Goal: Transaction & Acquisition: Book appointment/travel/reservation

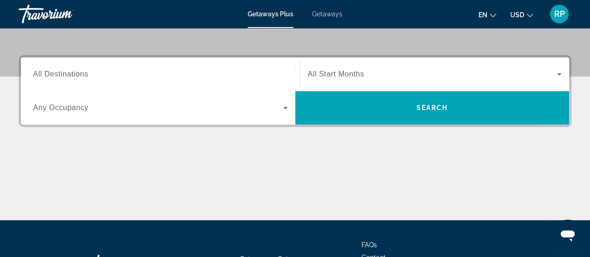
scroll to position [213, 0]
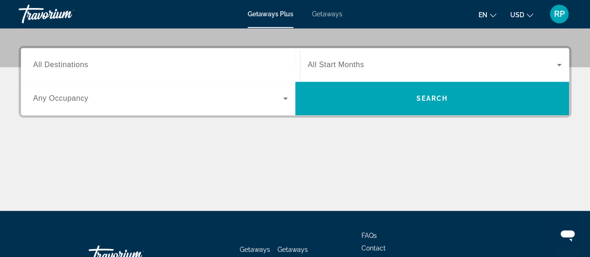
click at [341, 62] on span "All Start Months" at bounding box center [336, 65] width 56 height 8
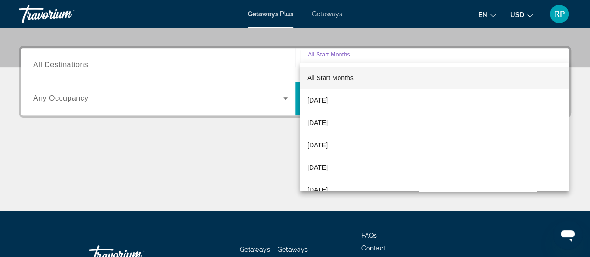
scroll to position [228, 0]
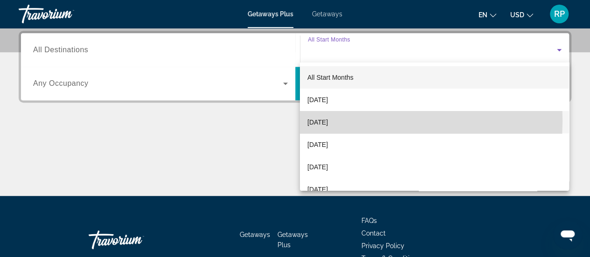
click at [328, 120] on span "[DATE]" at bounding box center [317, 122] width 21 height 11
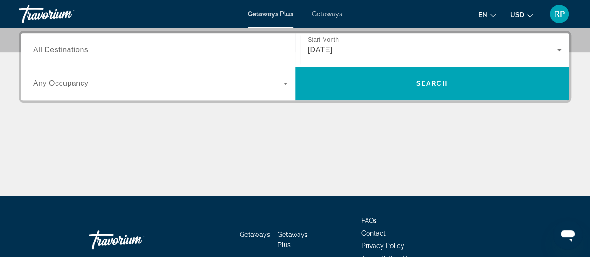
click at [67, 83] on span "Any Occupancy" at bounding box center [61, 83] width 56 height 8
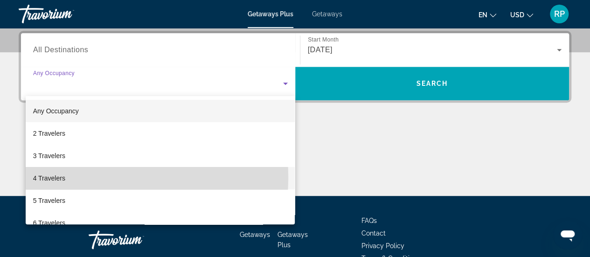
click at [55, 177] on span "4 Travelers" at bounding box center [49, 178] width 32 height 11
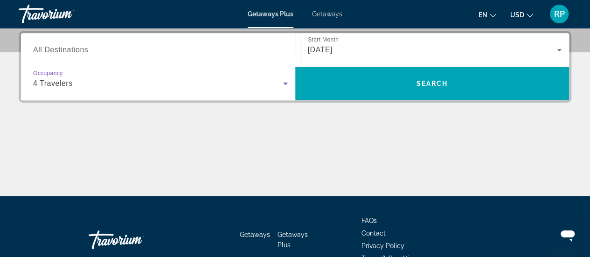
click at [68, 80] on span "4 Travelers" at bounding box center [53, 83] width 40 height 8
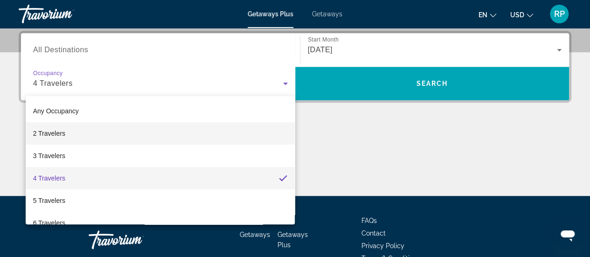
click at [57, 134] on span "2 Travelers" at bounding box center [49, 133] width 32 height 11
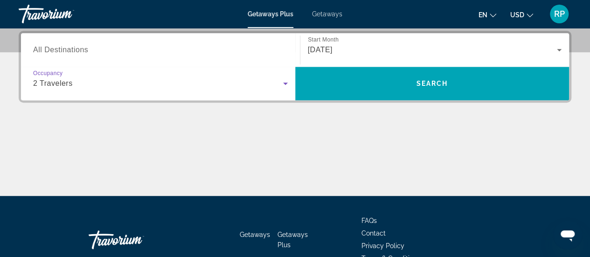
click at [71, 84] on span "2 Travelers" at bounding box center [53, 83] width 40 height 8
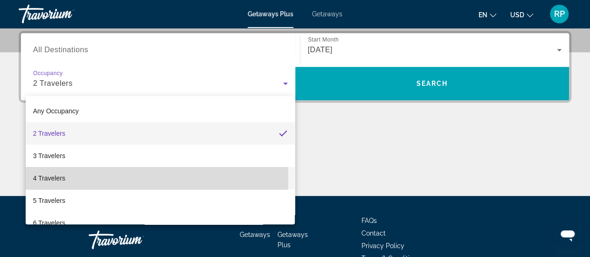
click at [59, 179] on span "4 Travelers" at bounding box center [49, 178] width 32 height 11
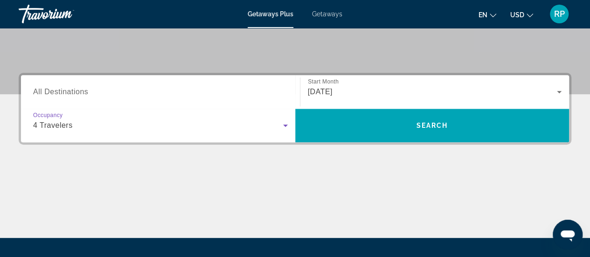
scroll to position [186, 0]
click at [77, 95] on span "All Destinations" at bounding box center [60, 92] width 55 height 8
click at [77, 95] on input "Destination All Destinations" at bounding box center [160, 92] width 255 height 11
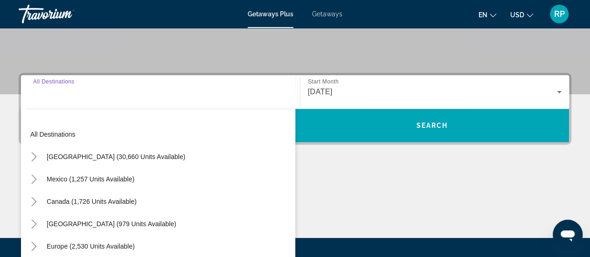
scroll to position [228, 0]
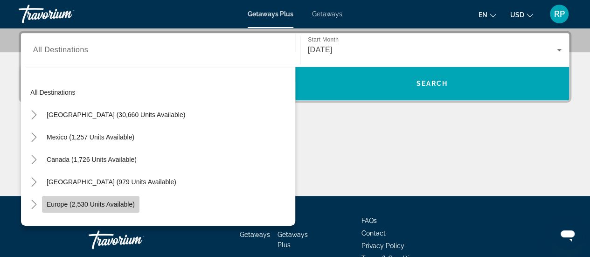
click at [118, 211] on span "Search widget" at bounding box center [91, 204] width 98 height 22
type input "**********"
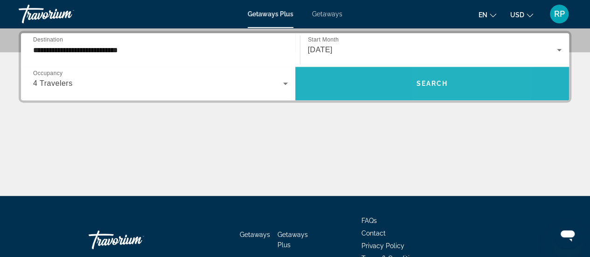
click at [449, 77] on span "Search widget" at bounding box center [432, 83] width 274 height 22
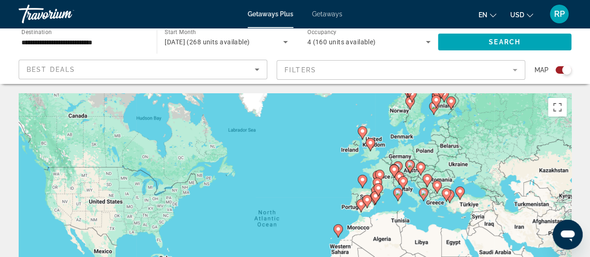
click at [255, 71] on icon "Sort by" at bounding box center [256, 69] width 11 height 11
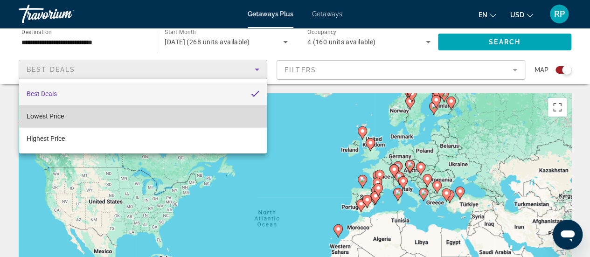
click at [74, 122] on mat-option "Lowest Price" at bounding box center [143, 116] width 248 height 22
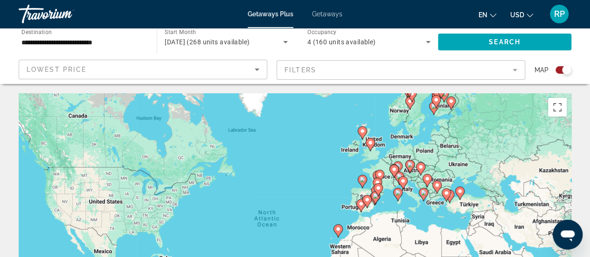
click at [473, 72] on mat-form-field "Filters" at bounding box center [401, 70] width 249 height 20
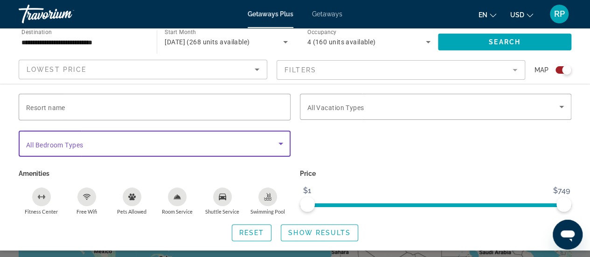
click at [280, 146] on icon "Search widget" at bounding box center [280, 143] width 11 height 11
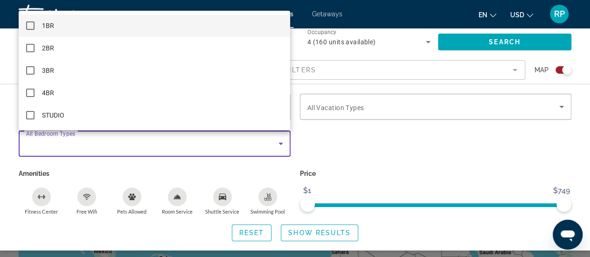
click at [280, 146] on div at bounding box center [295, 128] width 590 height 257
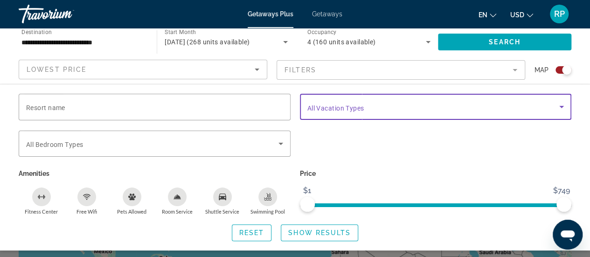
click at [369, 103] on span "Search widget" at bounding box center [433, 106] width 252 height 11
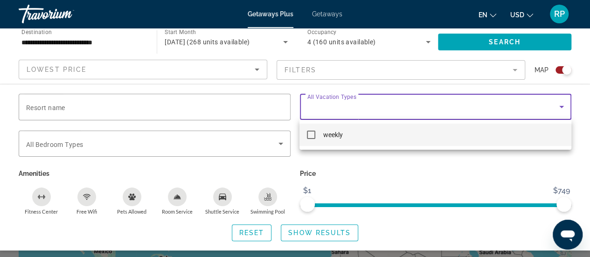
click at [369, 103] on div at bounding box center [295, 128] width 590 height 257
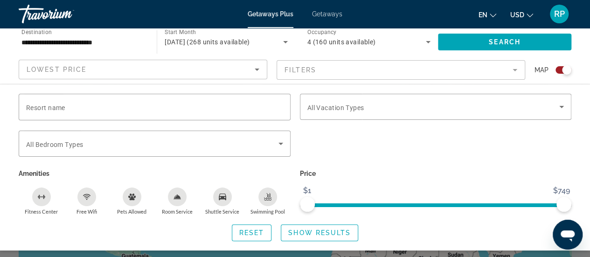
scroll to position [18, 0]
click at [415, 205] on ngx-slider "$1 $749 $315 $749" at bounding box center [436, 204] width 272 height 2
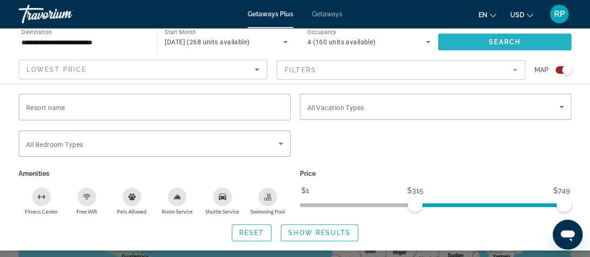
click at [502, 35] on span "Search widget" at bounding box center [504, 42] width 133 height 22
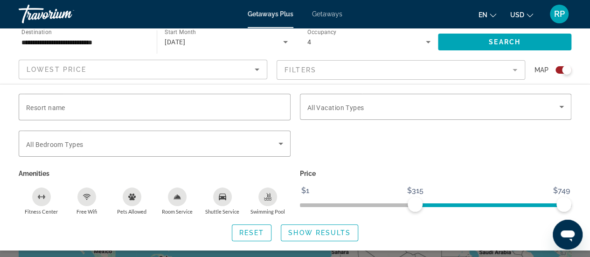
click at [320, 244] on div "Resort name Vacation Types All Vacation Types Bedroom Types All Bedroom Types A…" at bounding box center [295, 167] width 590 height 167
click at [328, 235] on span "Show Results" at bounding box center [319, 232] width 63 height 7
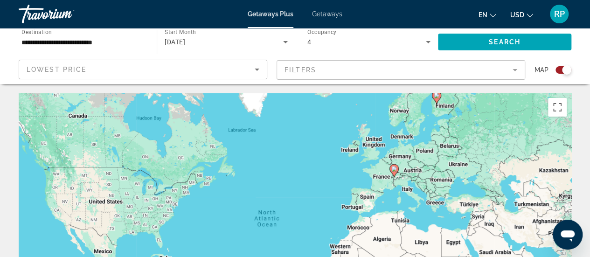
click at [455, 63] on mat-form-field "Filters" at bounding box center [401, 70] width 249 height 20
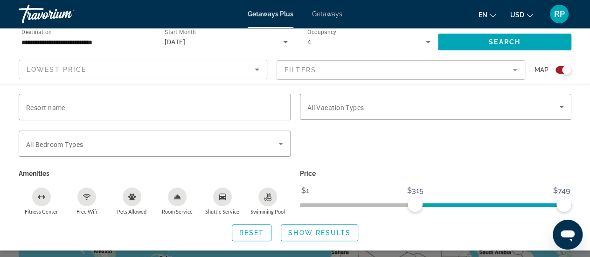
click at [299, 207] on div "Price $1 $749 $315 $749" at bounding box center [435, 191] width 281 height 48
click at [302, 203] on span "ngx-slider" at bounding box center [436, 205] width 272 height 4
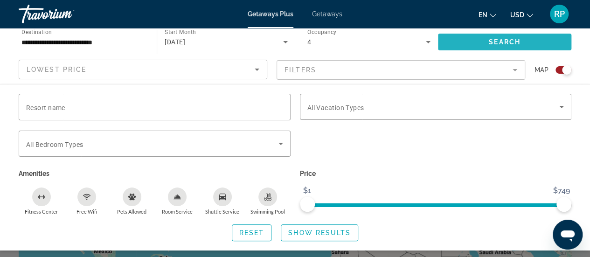
click at [473, 37] on span "Search widget" at bounding box center [504, 42] width 133 height 22
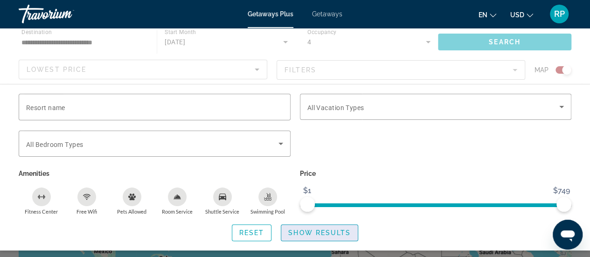
click at [346, 231] on span "Show Results" at bounding box center [319, 232] width 63 height 7
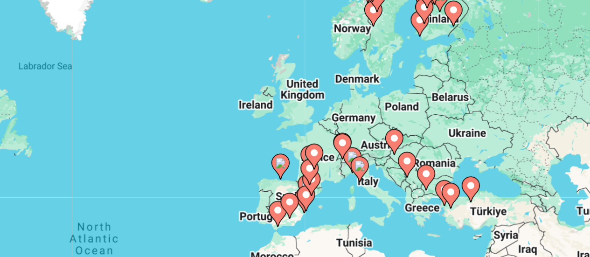
click at [401, 148] on div "To activate drag with keyboard, press Alt + Enter. Once in keyboard drag state,…" at bounding box center [295, 233] width 553 height 280
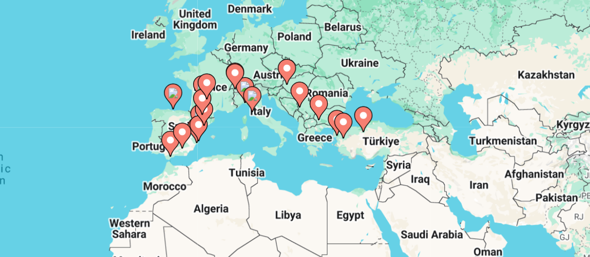
drag, startPoint x: 406, startPoint y: 199, endPoint x: 349, endPoint y: 162, distance: 67.2
click at [349, 162] on div "To activate drag with keyboard, press Alt + Enter. Once in keyboard drag state,…" at bounding box center [295, 233] width 553 height 280
click at [392, 162] on icon "Main content" at bounding box center [394, 160] width 9 height 13
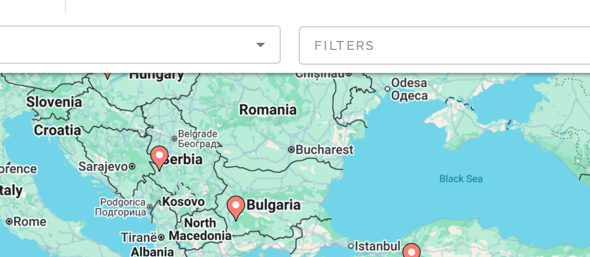
scroll to position [36, 0]
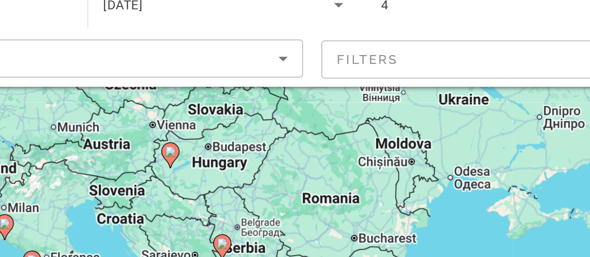
drag, startPoint x: 286, startPoint y: 102, endPoint x: 308, endPoint y: 141, distance: 44.9
click at [308, 141] on div "To activate drag with keyboard, press Alt + Enter. Once in keyboard drag state,…" at bounding box center [295, 197] width 553 height 280
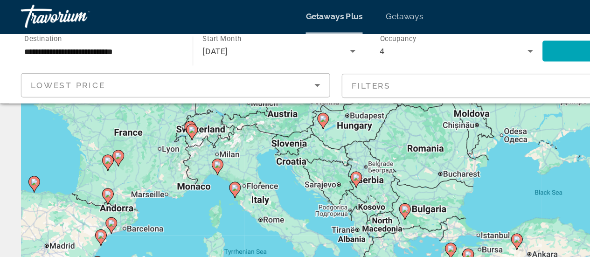
drag, startPoint x: 100, startPoint y: 189, endPoint x: 166, endPoint y: 164, distance: 70.3
click at [166, 164] on div "To activate drag with keyboard, press Alt + Enter. Once in keyboard drag state,…" at bounding box center [295, 197] width 553 height 280
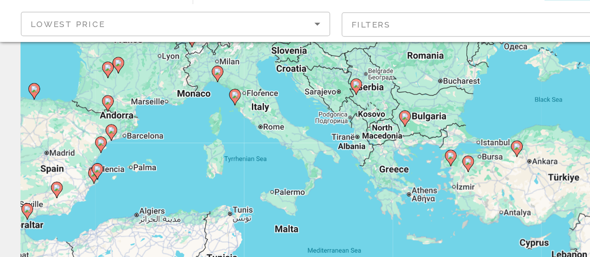
scroll to position [61, 0]
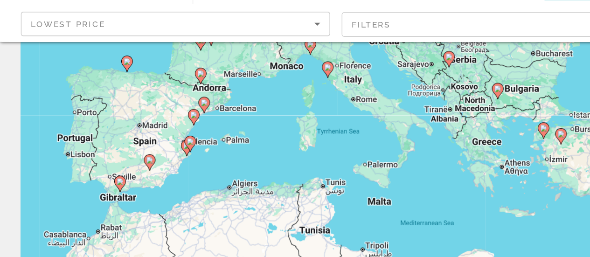
drag, startPoint x: 157, startPoint y: 206, endPoint x: 233, endPoint y: 184, distance: 79.6
click at [233, 184] on div "To activate drag with keyboard, press Alt + Enter. Once in keyboard drag state,…" at bounding box center [295, 173] width 553 height 280
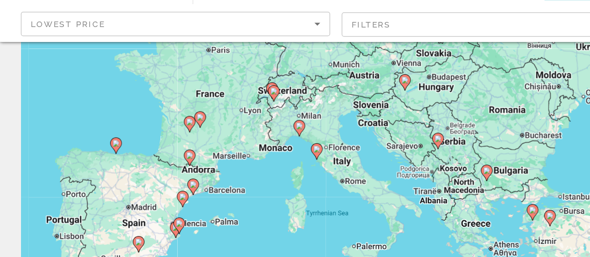
drag, startPoint x: 217, startPoint y: 154, endPoint x: 208, endPoint y: 221, distance: 67.3
click at [208, 221] on div "To activate drag with keyboard, press Alt + Enter. Once in keyboard drag state,…" at bounding box center [295, 173] width 553 height 280
click at [222, 123] on image "Main content" at bounding box center [222, 124] width 6 height 6
type input "**********"
click at [222, 123] on div "To navigate, press the arrow keys. To activate drag with keyboard, press Alt + …" at bounding box center [295, 173] width 553 height 280
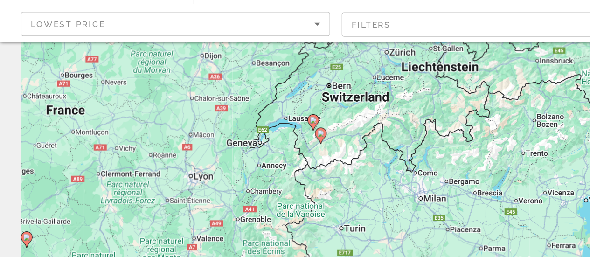
click at [253, 146] on image "Main content" at bounding box center [254, 147] width 6 height 6
click at [253, 146] on g "Main content" at bounding box center [253, 148] width 9 height 13
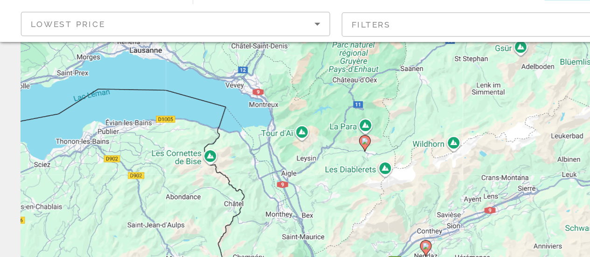
click at [293, 168] on icon "Main content" at bounding box center [295, 166] width 8 height 12
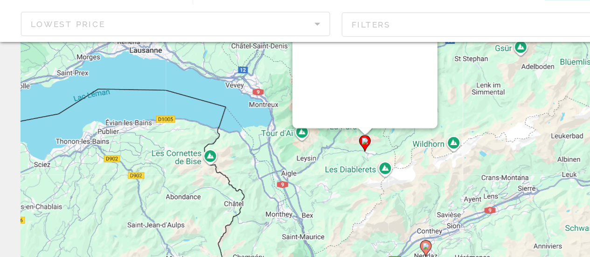
scroll to position [0, 0]
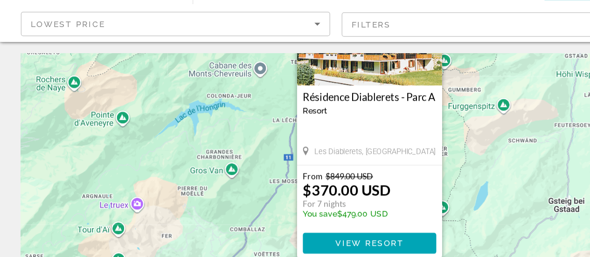
drag, startPoint x: 366, startPoint y: 180, endPoint x: 370, endPoint y: 97, distance: 83.1
click at [370, 97] on div "To activate drag with keyboard, press Alt + Enter. Once in keyboard drag state,…" at bounding box center [295, 233] width 553 height 280
click at [201, 210] on div "To activate drag with keyboard, press Alt + Enter. Once in keyboard drag state,…" at bounding box center [295, 233] width 553 height 280
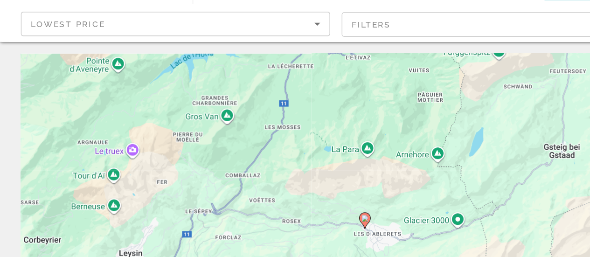
drag, startPoint x: 265, startPoint y: 211, endPoint x: 260, endPoint y: 163, distance: 47.8
click at [260, 163] on div "To activate drag with keyboard, press Alt + Enter. Once in keyboard drag state,…" at bounding box center [295, 233] width 553 height 280
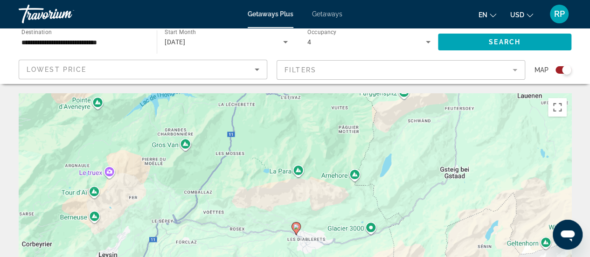
drag, startPoint x: 336, startPoint y: 167, endPoint x: 342, endPoint y: 169, distance: 6.7
click at [342, 169] on div "To activate drag with keyboard, press Alt + Enter. Once in keyboard drag state,…" at bounding box center [295, 233] width 553 height 280
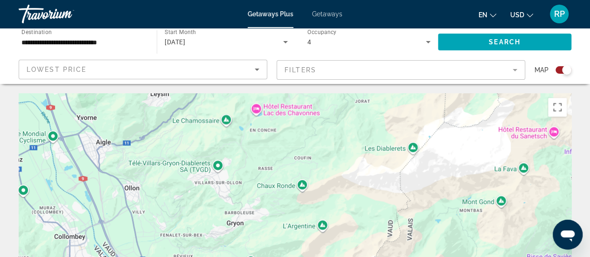
drag, startPoint x: 357, startPoint y: 226, endPoint x: 403, endPoint y: 55, distance: 177.4
drag, startPoint x: 373, startPoint y: 82, endPoint x: 360, endPoint y: 213, distance: 132.2
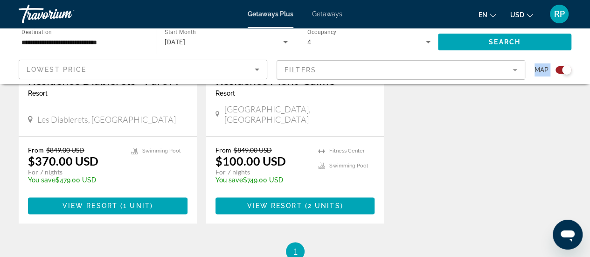
drag, startPoint x: 392, startPoint y: 122, endPoint x: 287, endPoint y: 250, distance: 165.4
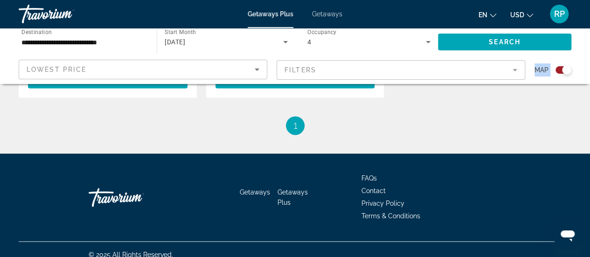
click at [121, 186] on div "Travorium" at bounding box center [135, 197] width 93 height 28
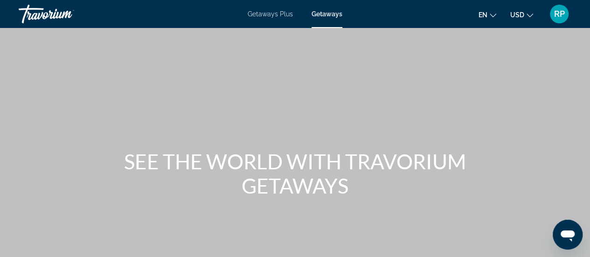
click at [283, 14] on span "Getaways Plus" at bounding box center [270, 13] width 45 height 7
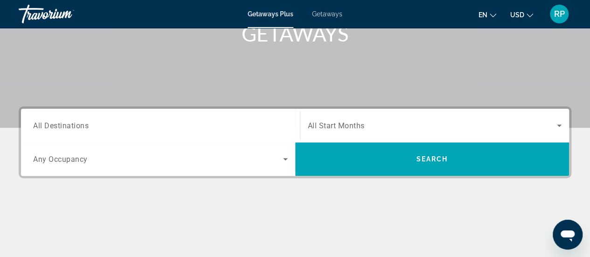
scroll to position [147, 0]
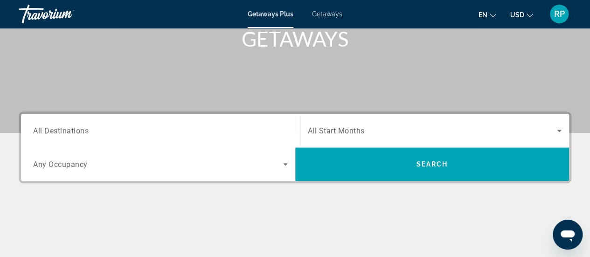
click at [332, 130] on span "All Start Months" at bounding box center [336, 130] width 57 height 9
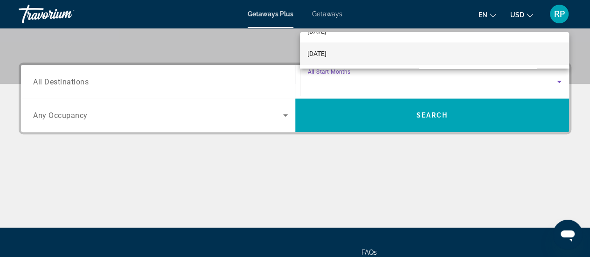
scroll to position [39, 0]
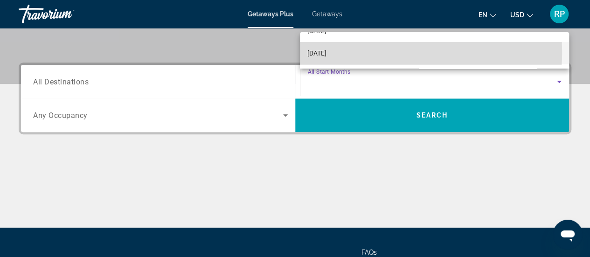
click at [327, 52] on span "[DATE]" at bounding box center [316, 53] width 19 height 11
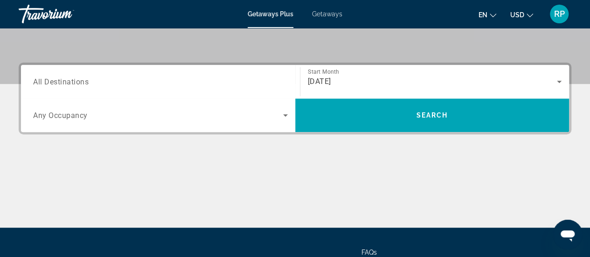
click at [81, 77] on span "All Destinations" at bounding box center [61, 81] width 56 height 9
click at [81, 77] on input "Destination All Destinations" at bounding box center [160, 82] width 255 height 11
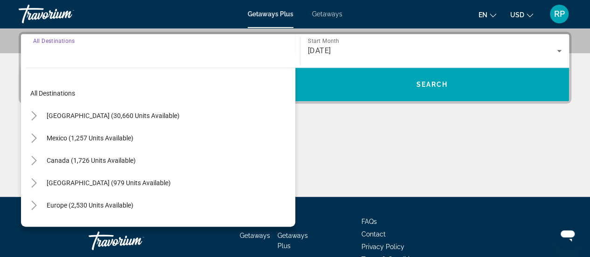
scroll to position [228, 0]
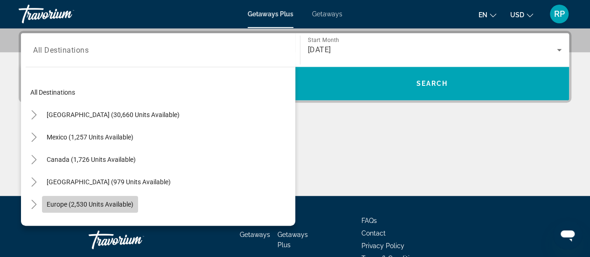
click at [112, 202] on span "Europe (2,530 units available)" at bounding box center [90, 204] width 87 height 7
type input "**********"
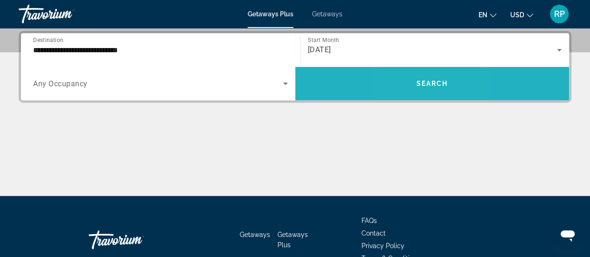
click at [412, 76] on span "Search widget" at bounding box center [432, 83] width 274 height 22
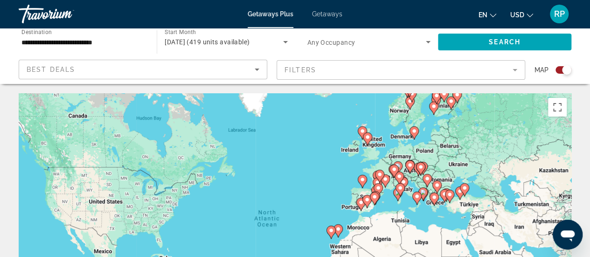
click at [435, 199] on image "Main content" at bounding box center [435, 198] width 6 height 6
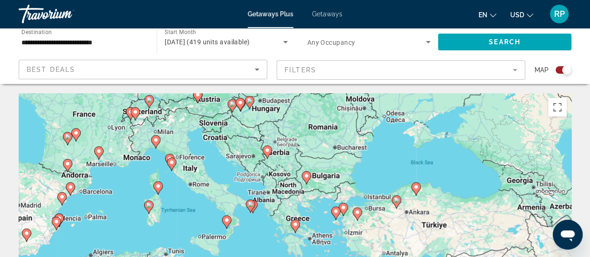
click at [297, 224] on image "Main content" at bounding box center [296, 225] width 6 height 6
type input "**********"
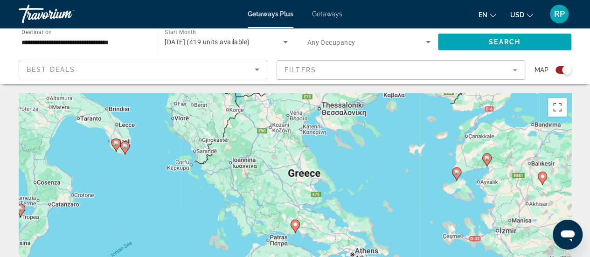
click at [297, 224] on image "Main content" at bounding box center [296, 225] width 6 height 6
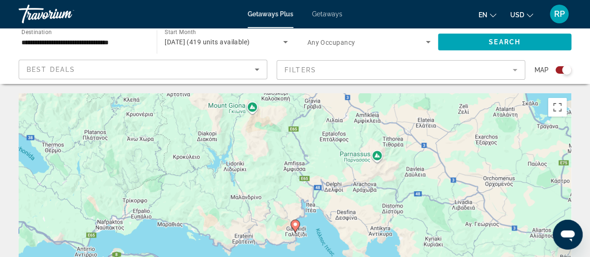
click at [297, 224] on image "Main content" at bounding box center [296, 225] width 6 height 6
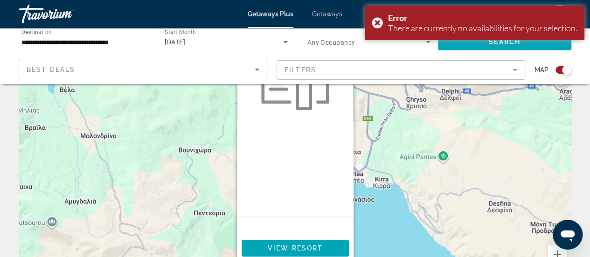
scroll to position [81, 0]
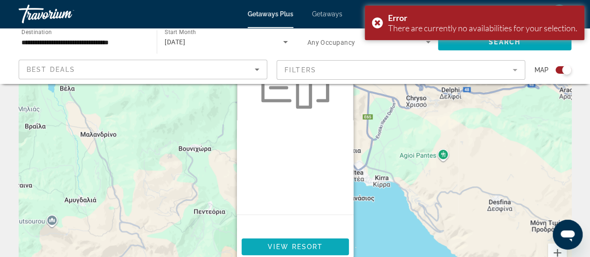
click at [317, 246] on span "View Resort" at bounding box center [294, 246] width 55 height 7
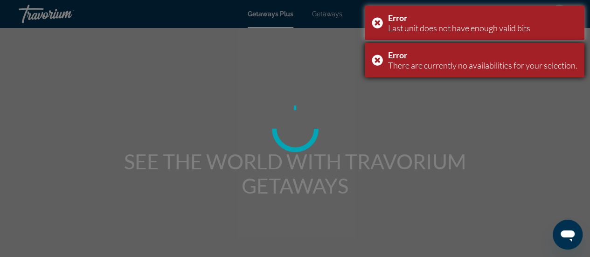
click at [371, 62] on div "Error There are currently no availabilities for your selection." at bounding box center [475, 60] width 220 height 35
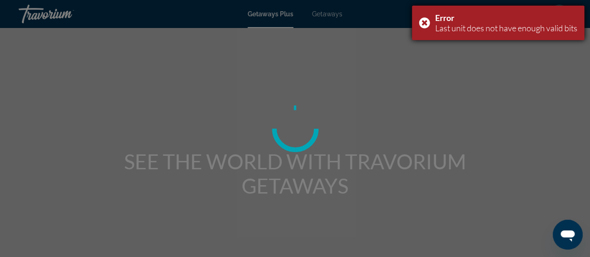
click at [421, 23] on div "Error Last unit does not have enough valid bits" at bounding box center [498, 23] width 173 height 35
